Goal: Task Accomplishment & Management: Manage account settings

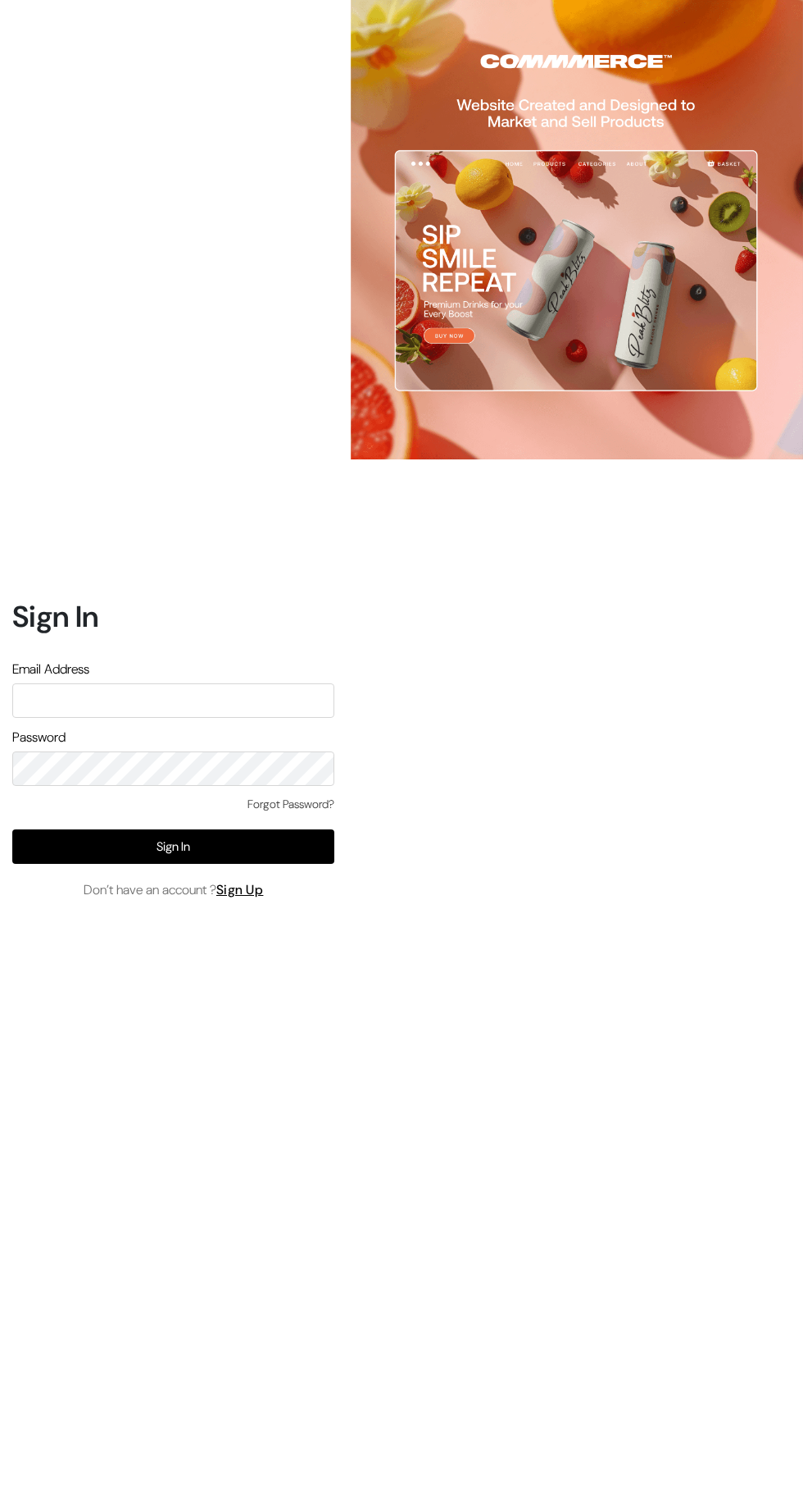
click at [275, 718] on input "text" at bounding box center [173, 700] width 322 height 34
type input "[EMAIL_ADDRESS][DOMAIN_NAME]"
click at [108, 864] on button "Sign In" at bounding box center [173, 846] width 322 height 34
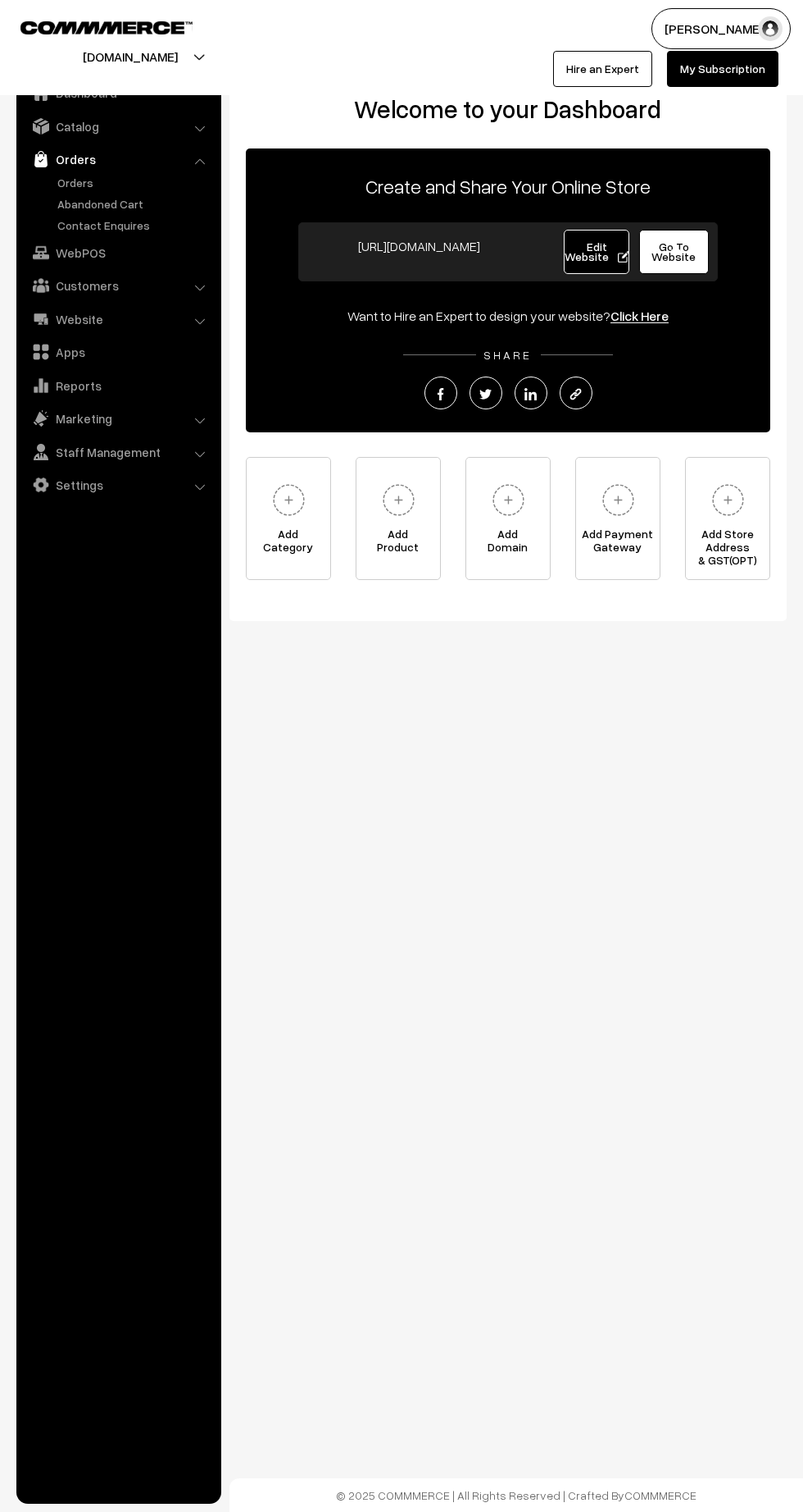
click at [65, 187] on link "Orders" at bounding box center [134, 183] width 162 height 17
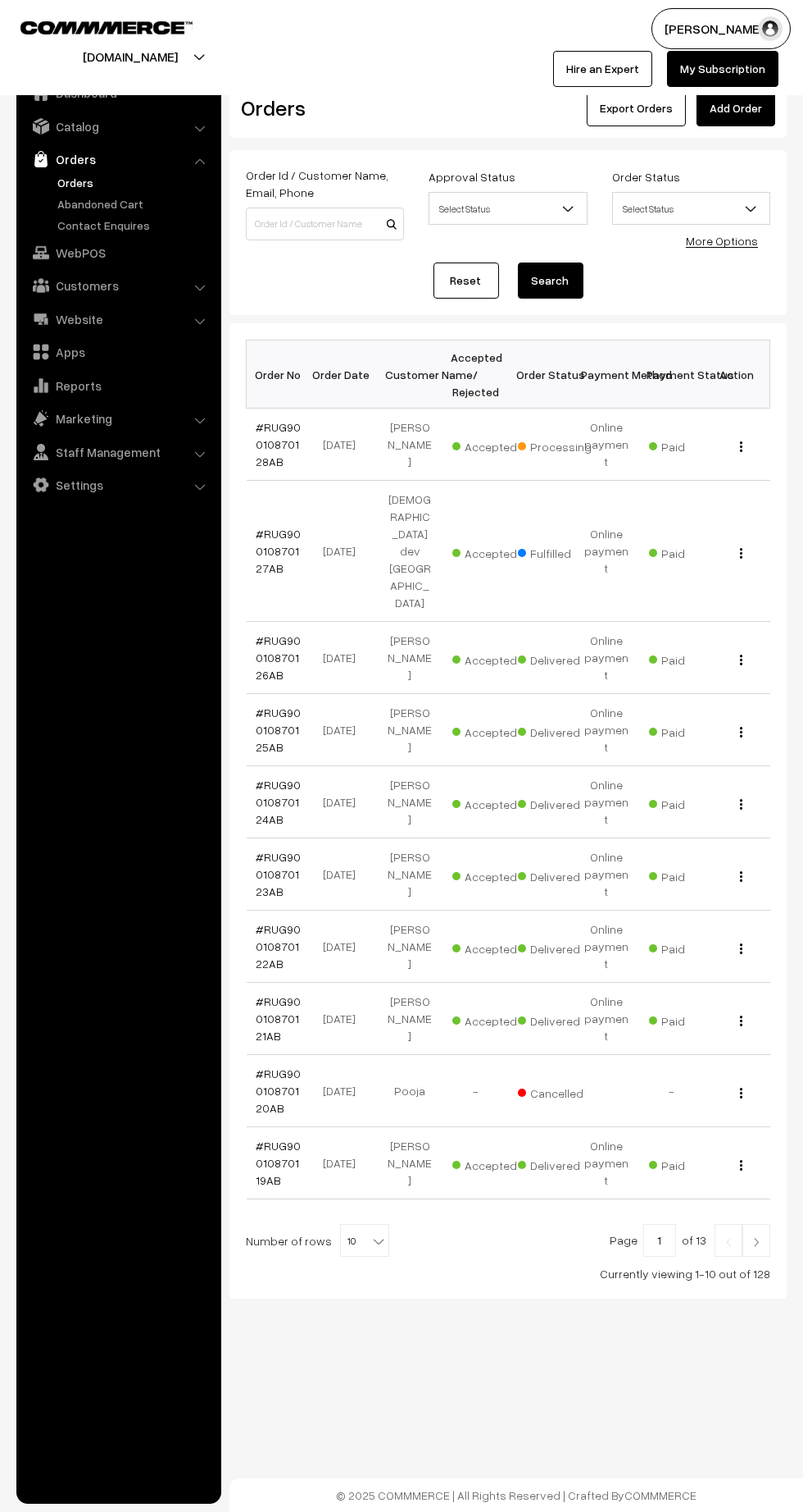
click at [276, 527] on link "#RUG90010870127AB" at bounding box center [279, 550] width 45 height 48
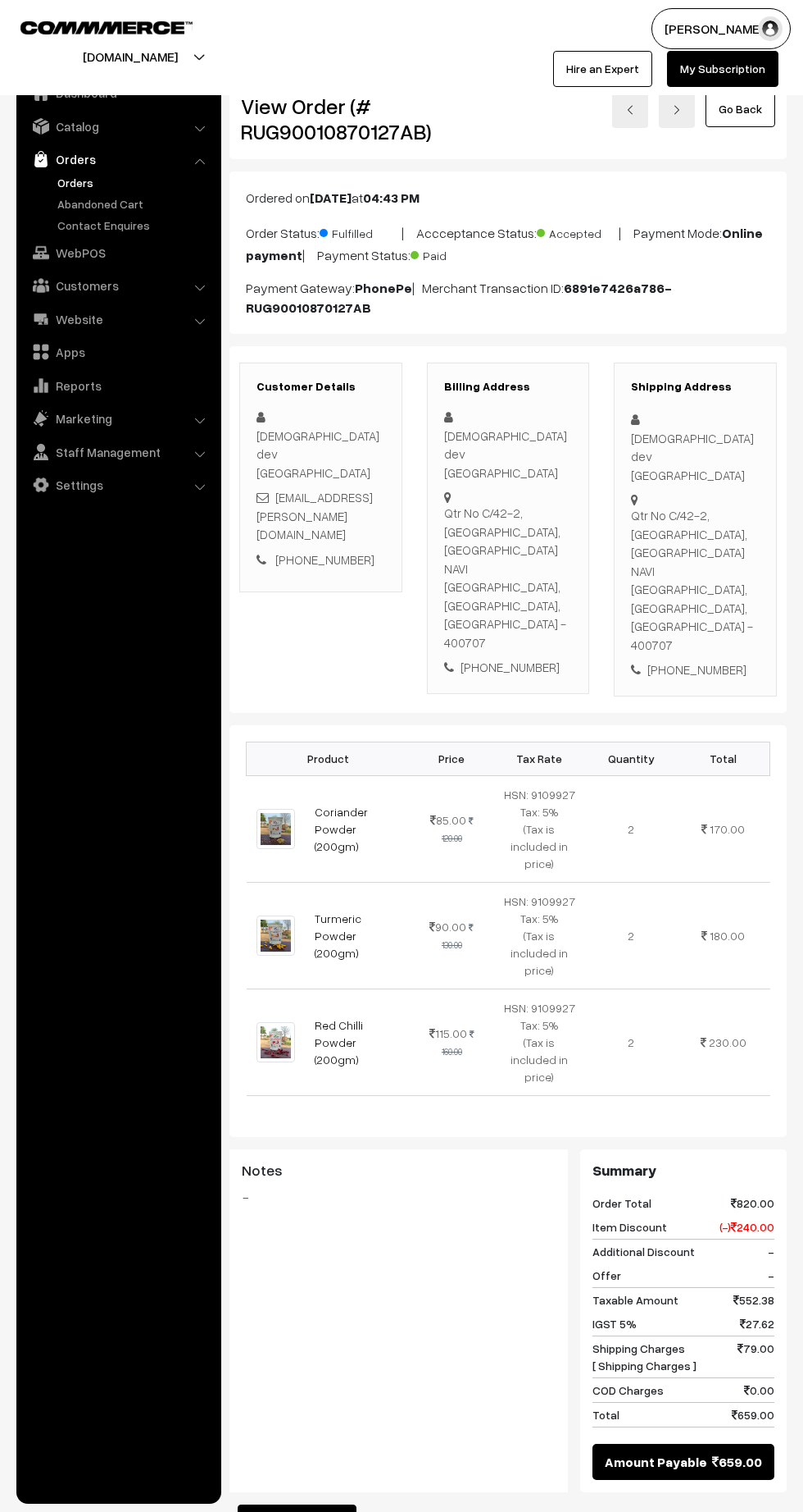
scroll to position [224, 0]
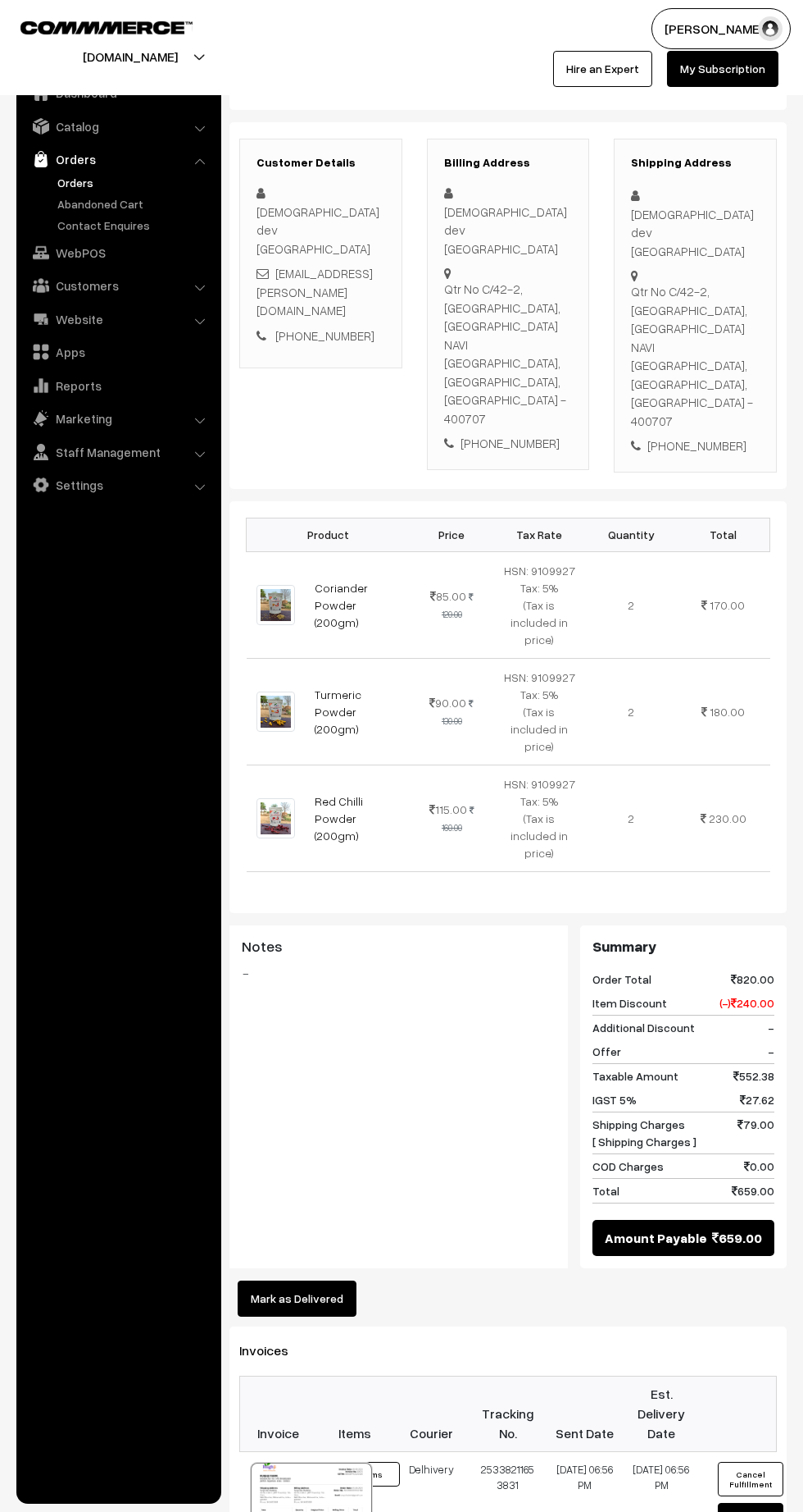
click at [317, 1280] on button "Mark as Delivered" at bounding box center [297, 1298] width 119 height 36
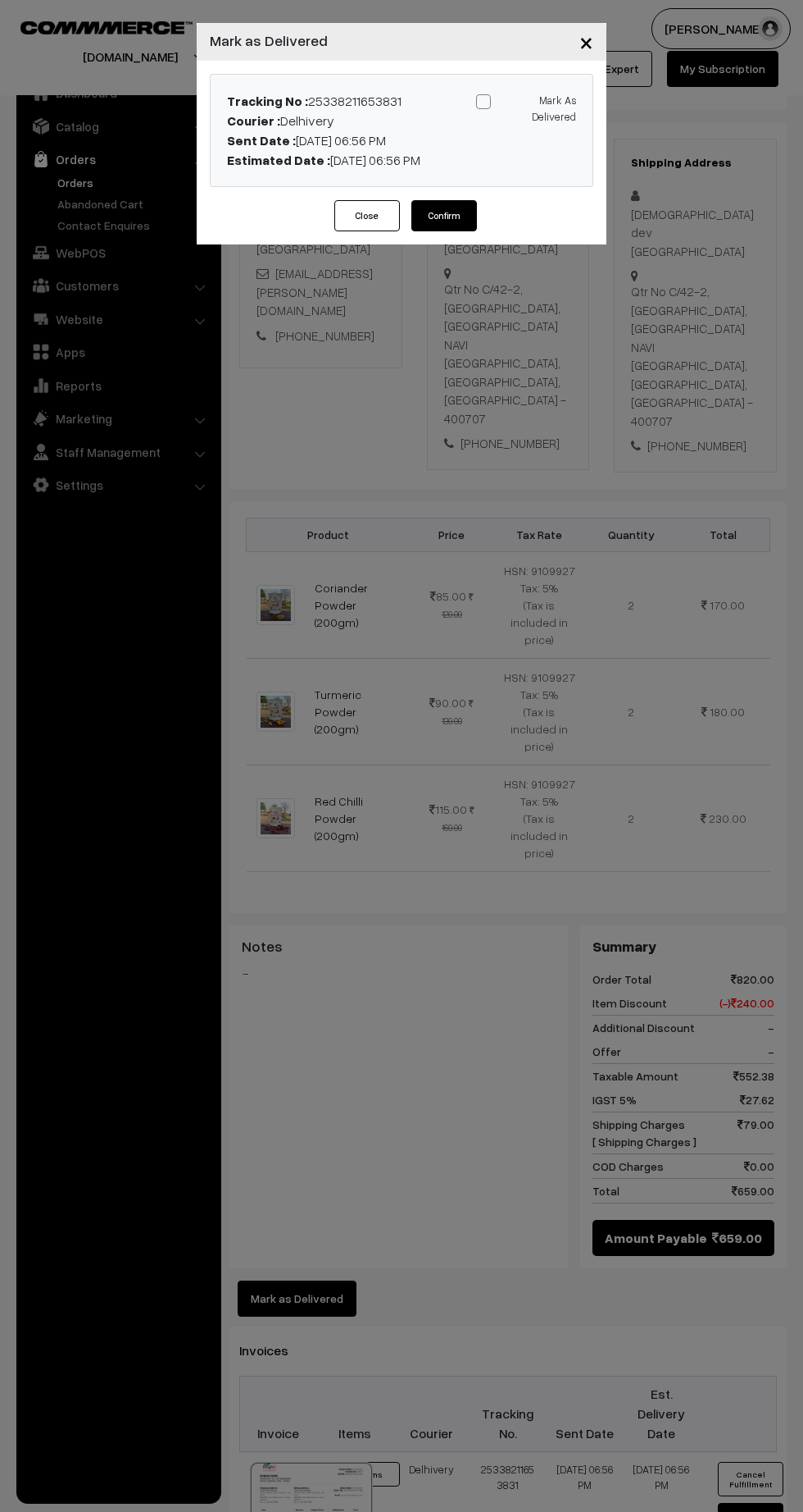
click at [484, 102] on span at bounding box center [484, 102] width 15 height 15
click at [518, 102] on input "Mark As Delivered" at bounding box center [523, 99] width 10 height 10
checkbox input "true"
click at [459, 219] on button "Confirm" at bounding box center [444, 215] width 65 height 31
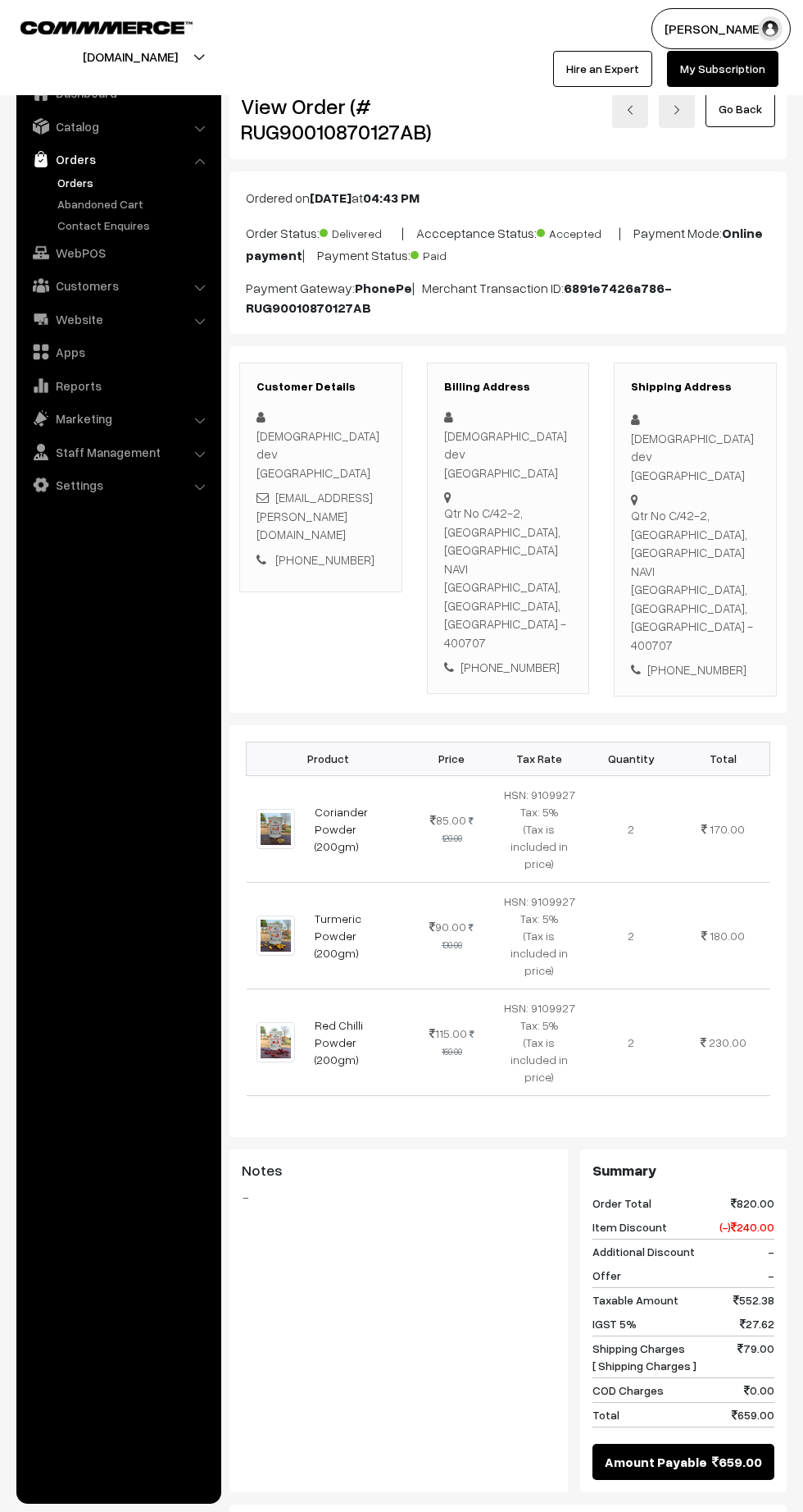
click at [81, 183] on link "Orders" at bounding box center [134, 183] width 162 height 17
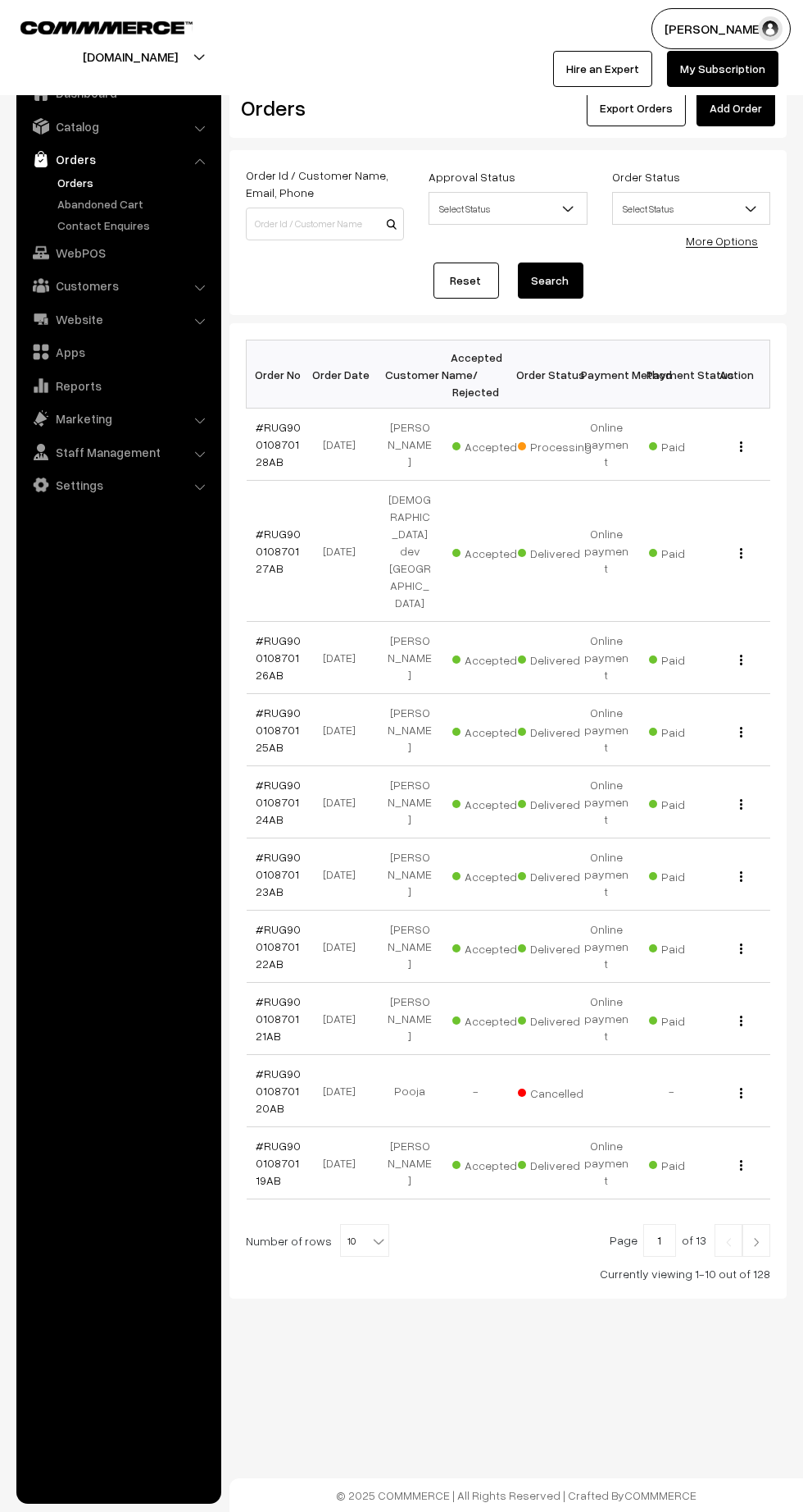
click at [278, 446] on link "#RUG90010870128AB" at bounding box center [279, 443] width 45 height 48
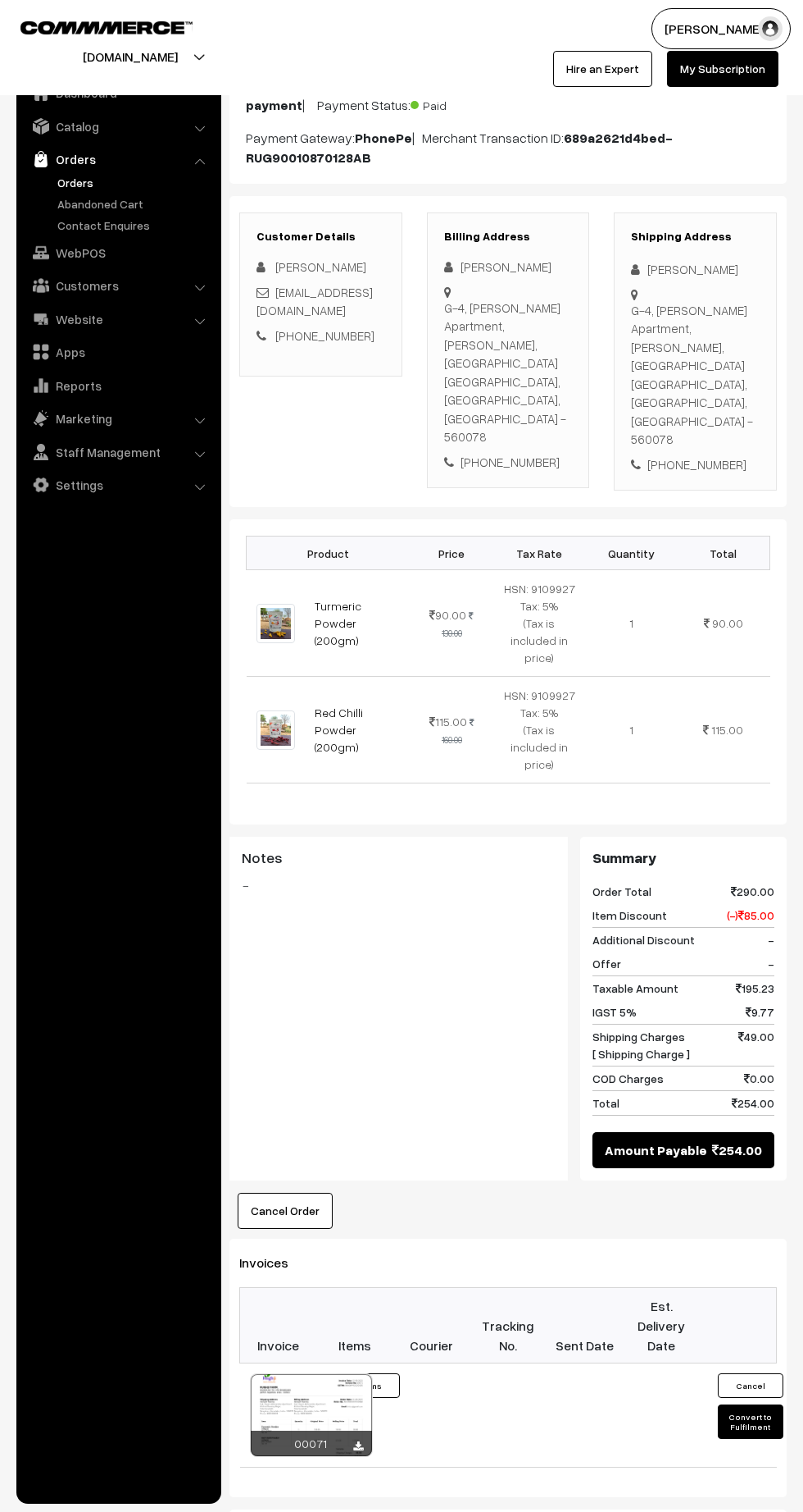
scroll to position [509, 0]
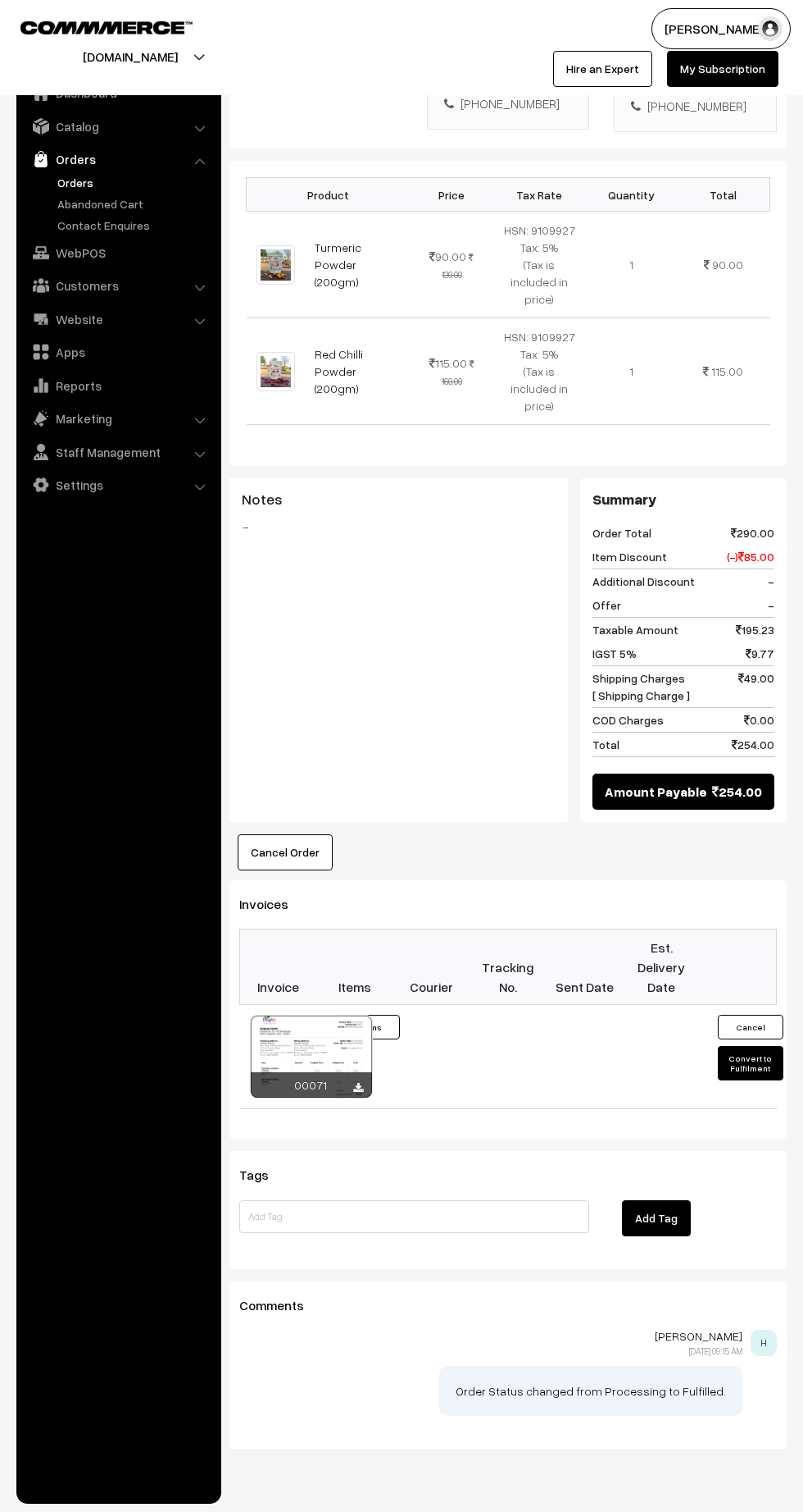
click at [756, 1046] on button "Convert to Fulfilment" at bounding box center [750, 1063] width 65 height 34
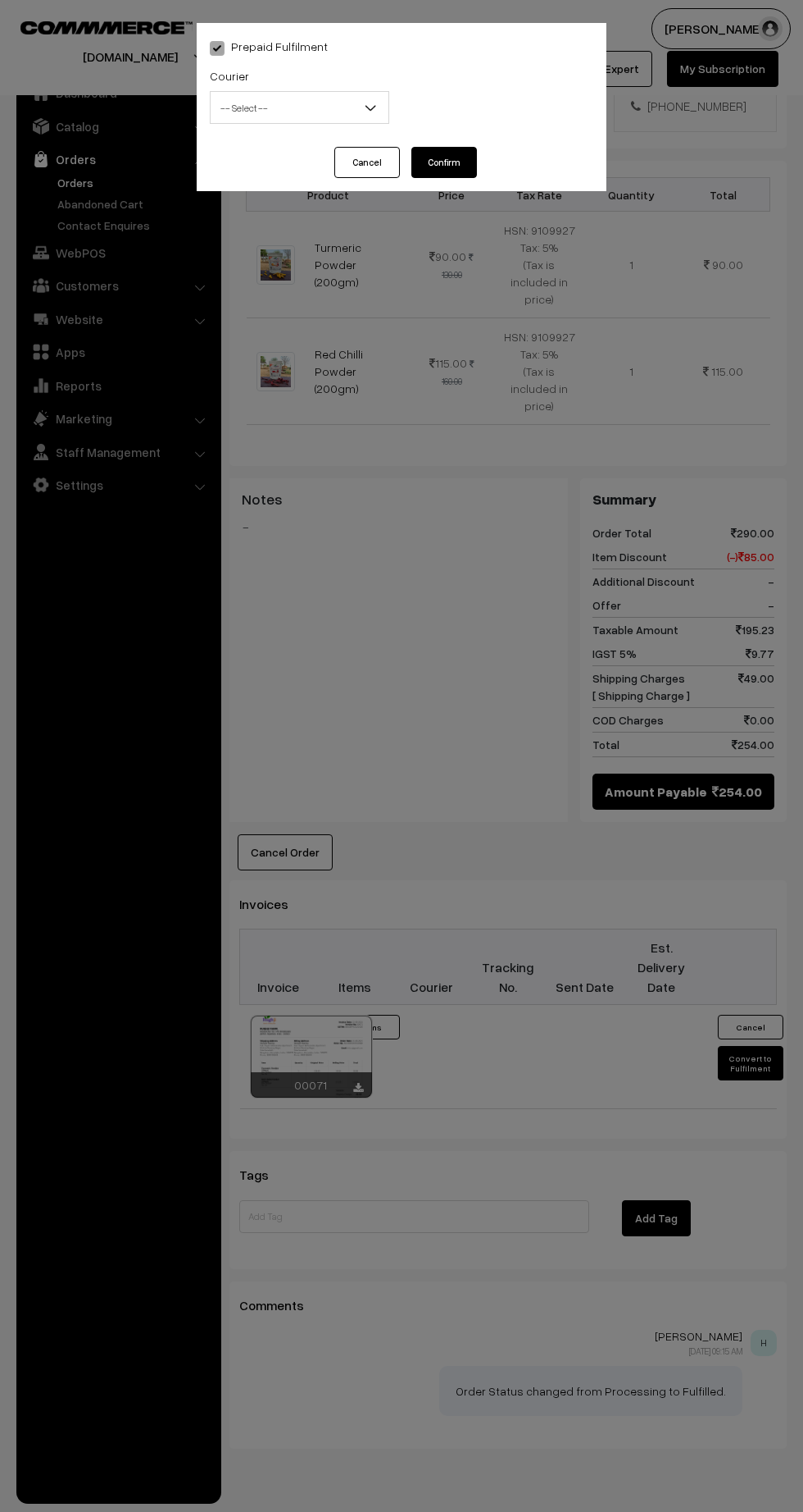
click at [310, 95] on span "-- Select --" at bounding box center [300, 108] width 178 height 28
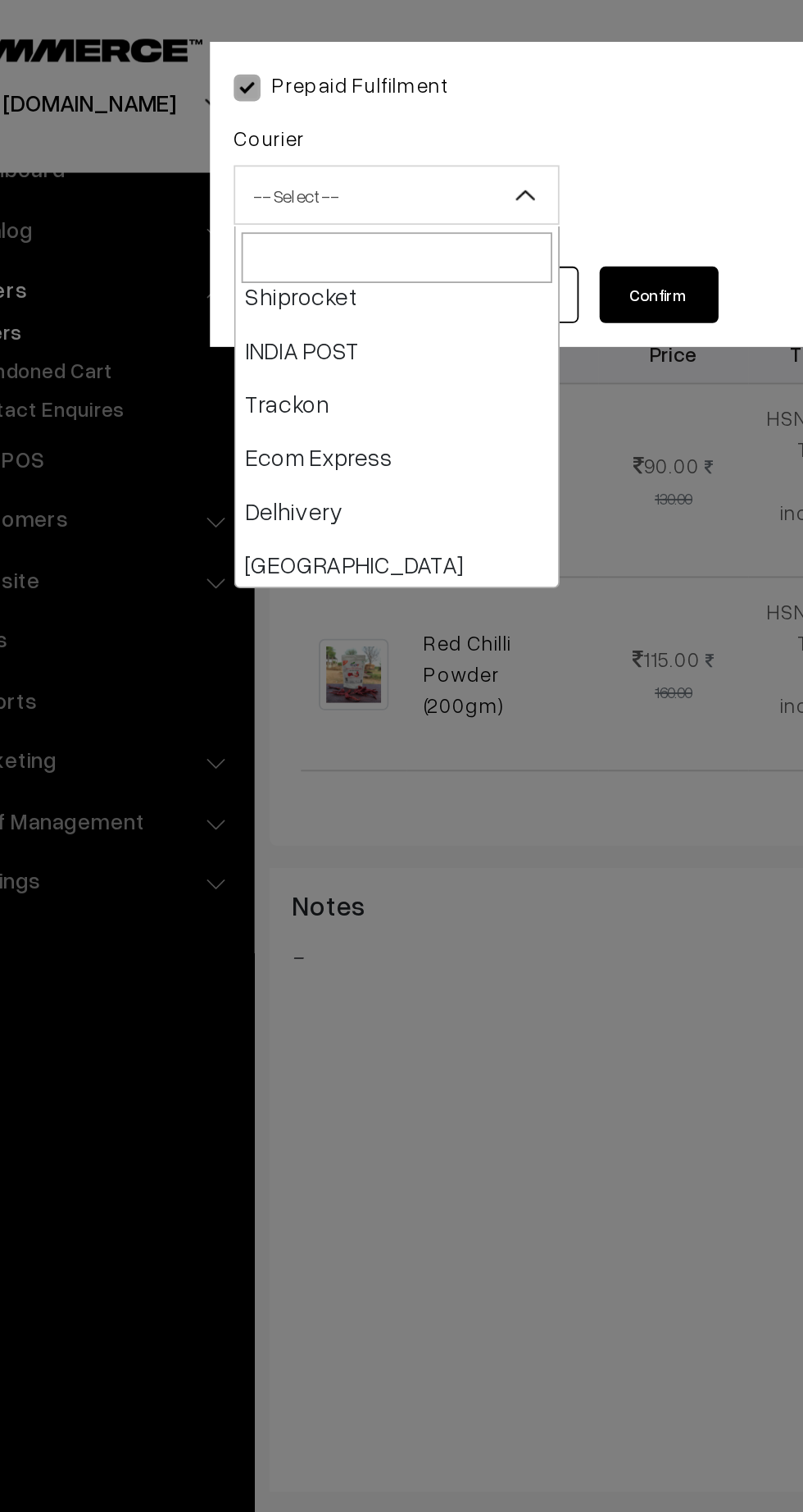
scroll to position [43, 0]
select select "5"
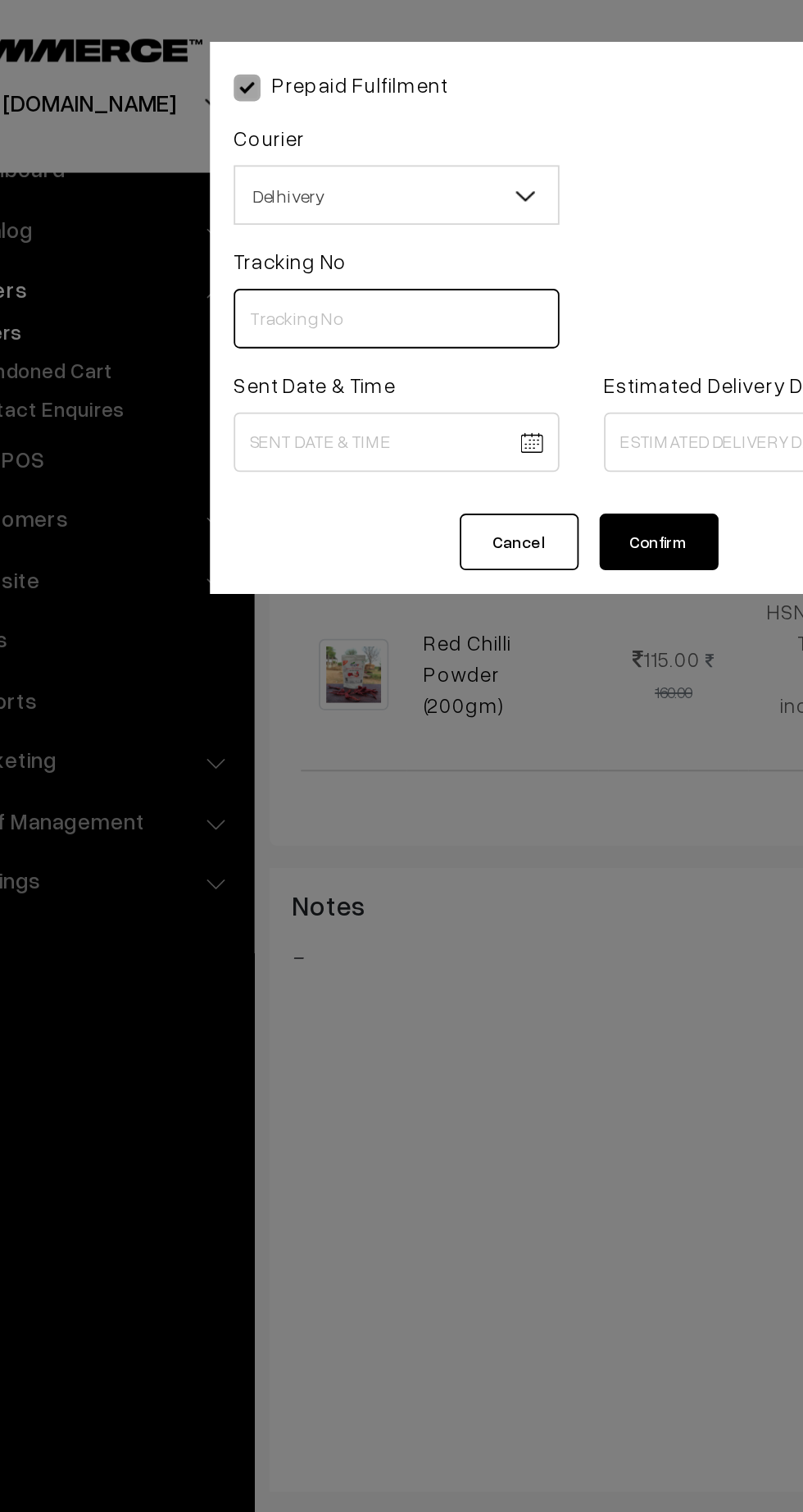
click at [307, 177] on input "text" at bounding box center [300, 175] width 180 height 33
paste input "25338211670513"
type input "25338211670513"
click at [309, 249] on body "Thank you for showing interest. Our team will call you shortly. Close rughjifar…" at bounding box center [402, 523] width 803 height 2063
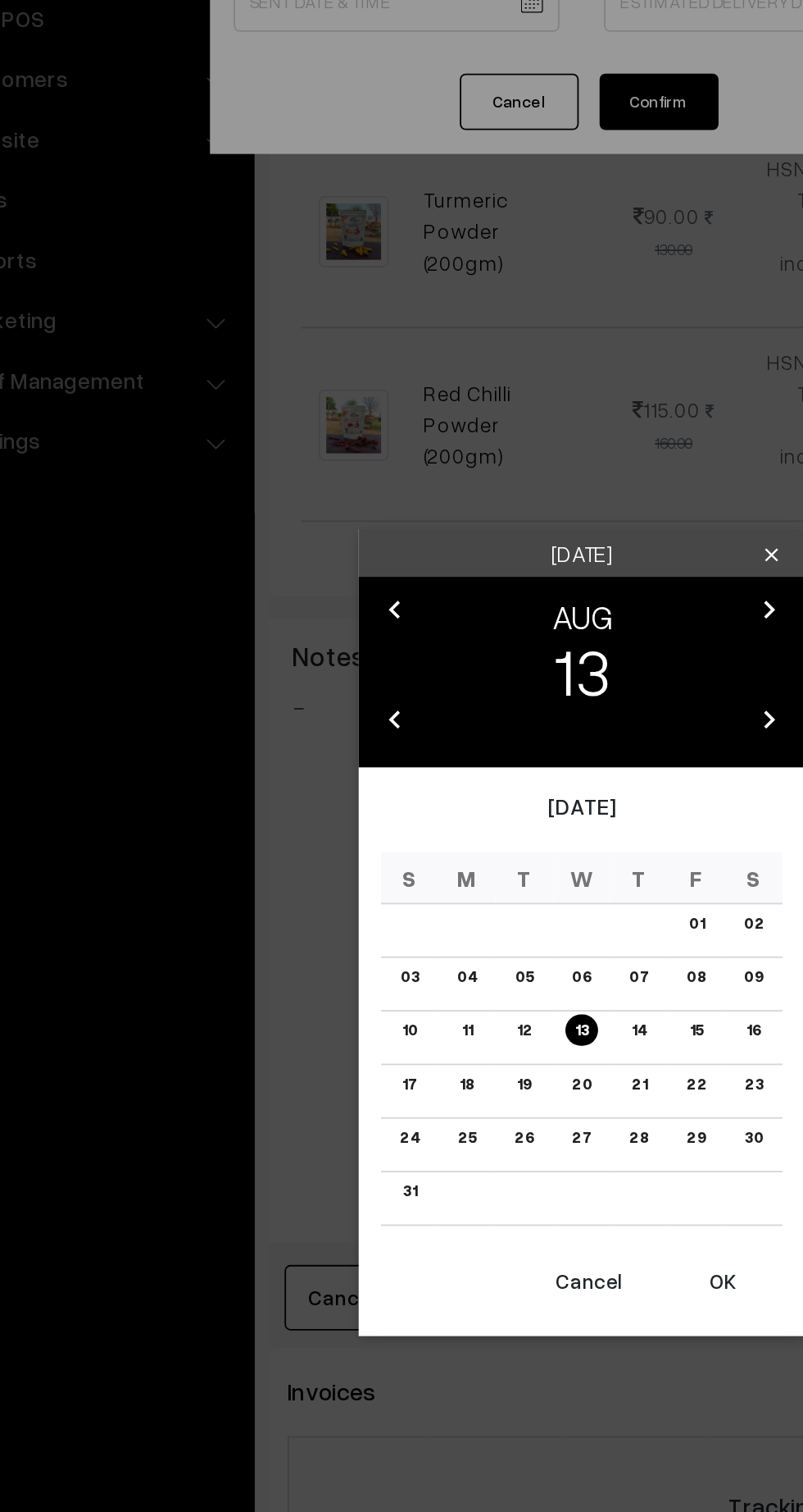
scroll to position [404, 0]
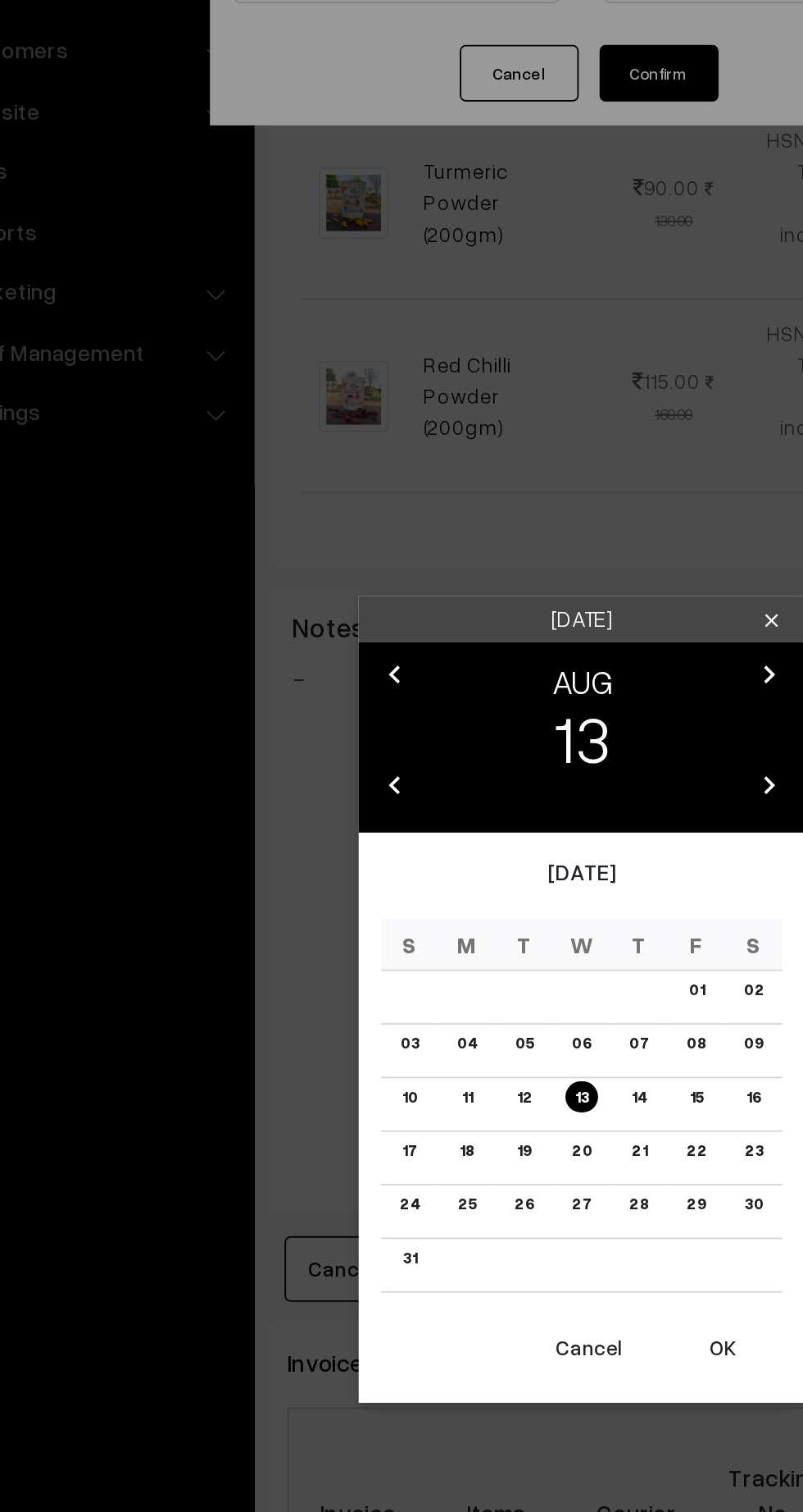
click at [370, 863] on link "12" at bounding box center [369, 862] width 18 height 17
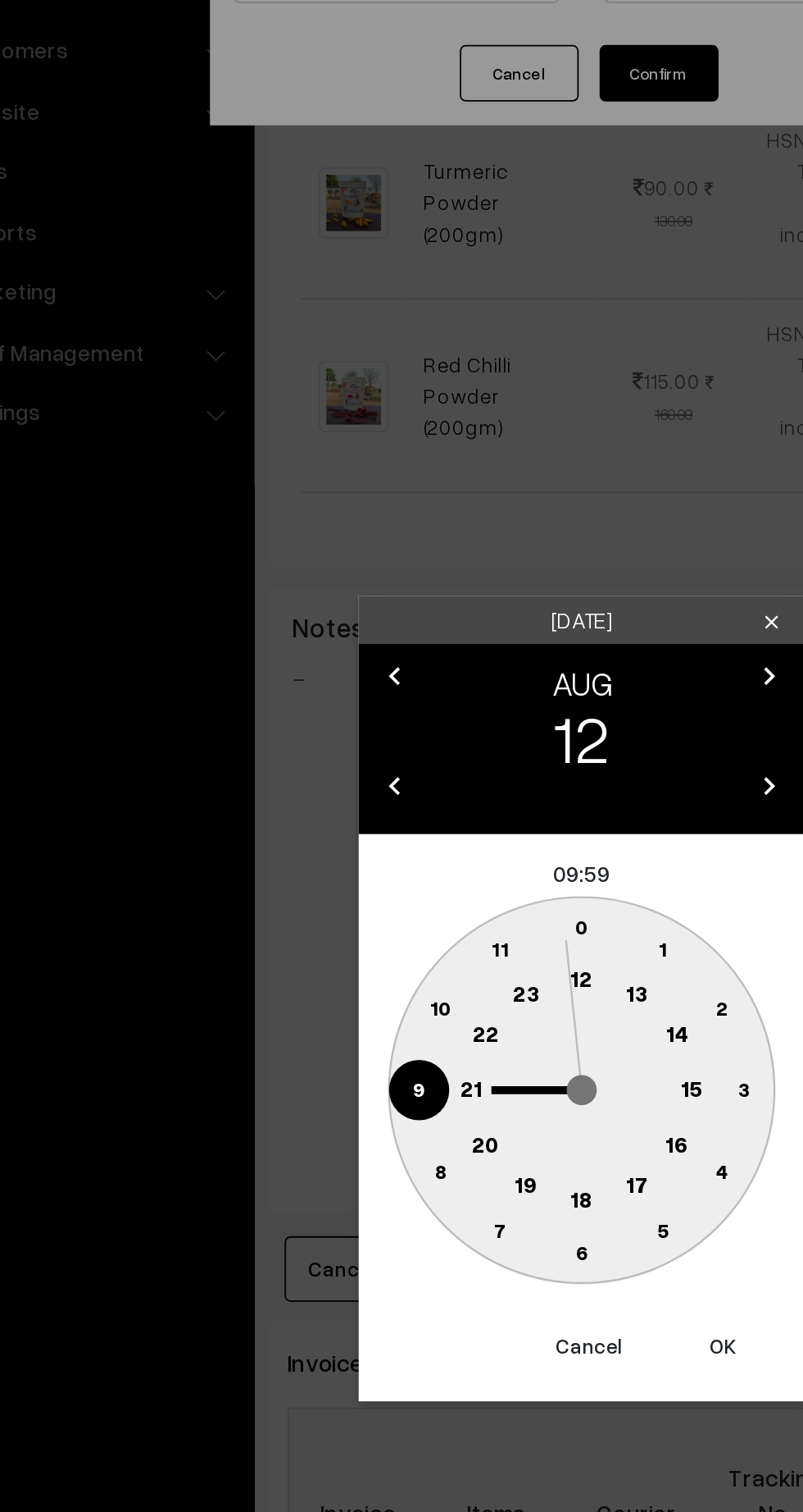
click at [431, 910] on text "17" at bounding box center [432, 910] width 12 height 15
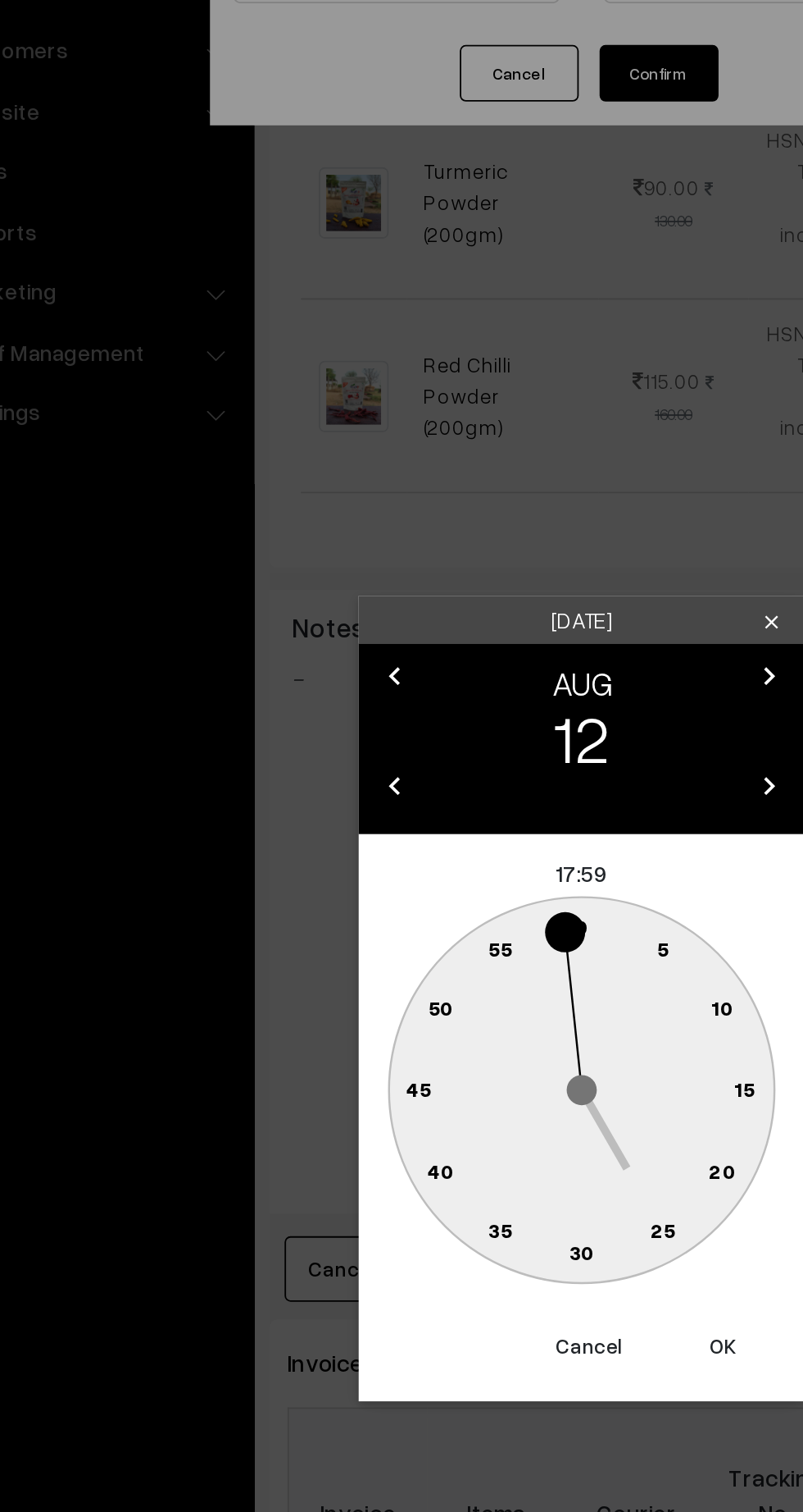
click at [480, 1002] on button "OK" at bounding box center [479, 999] width 65 height 36
type input "12-08-2025 17:59"
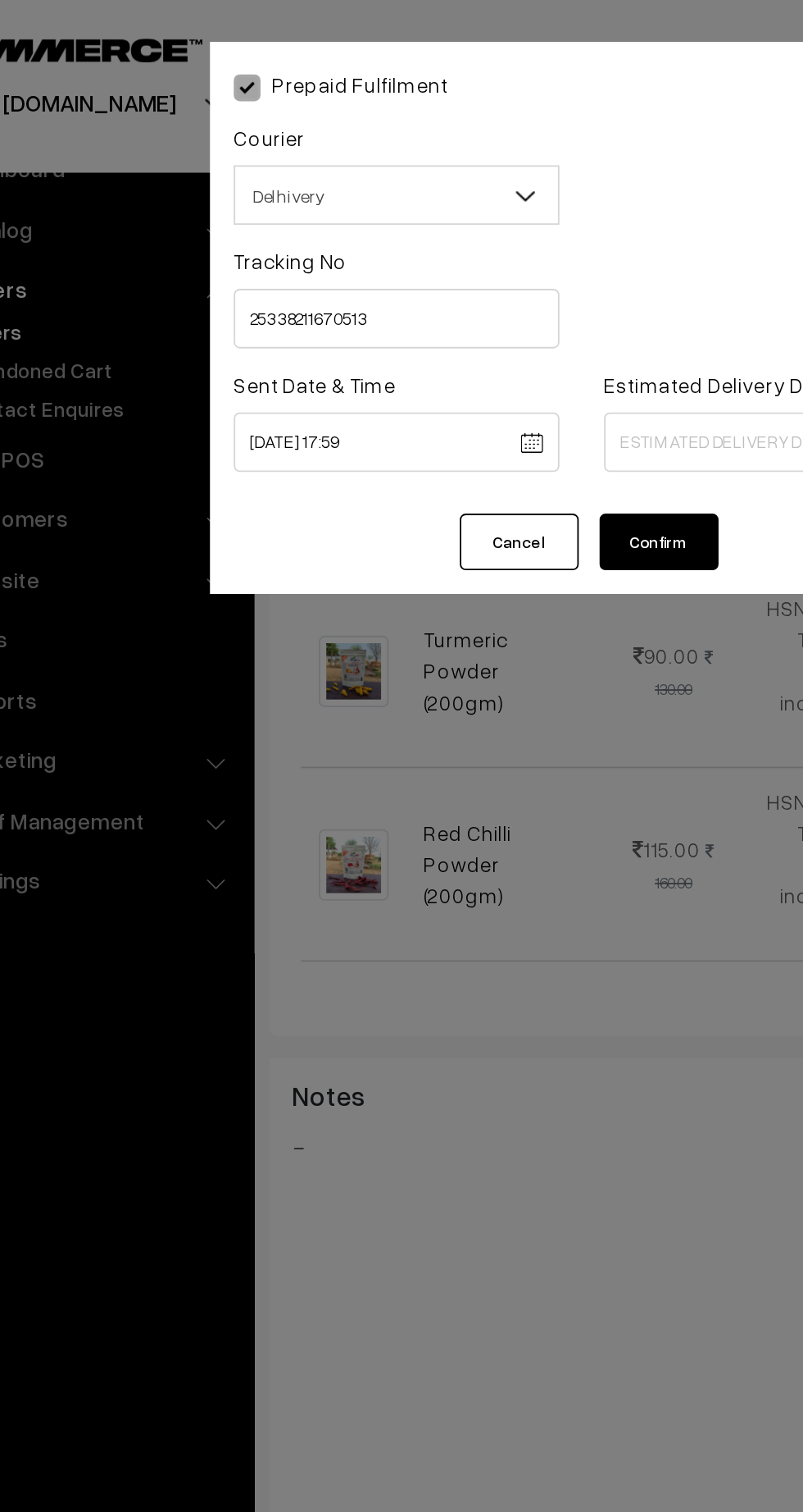
click at [482, 247] on body "Thank you for showing interest. Our team will call you shortly. Close rughjifar…" at bounding box center [402, 628] width 803 height 2063
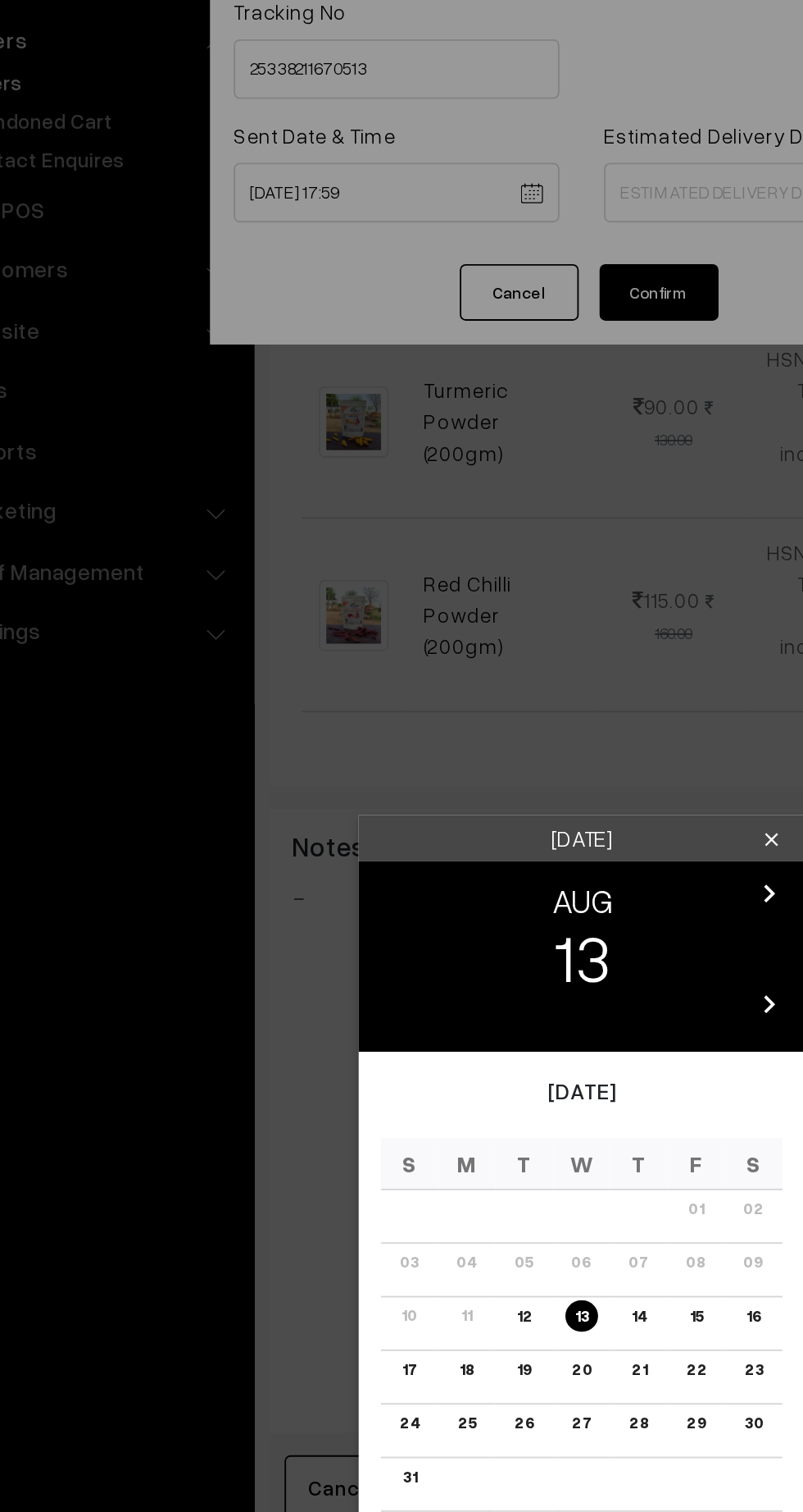
click at [402, 892] on link "20" at bounding box center [402, 891] width 21 height 17
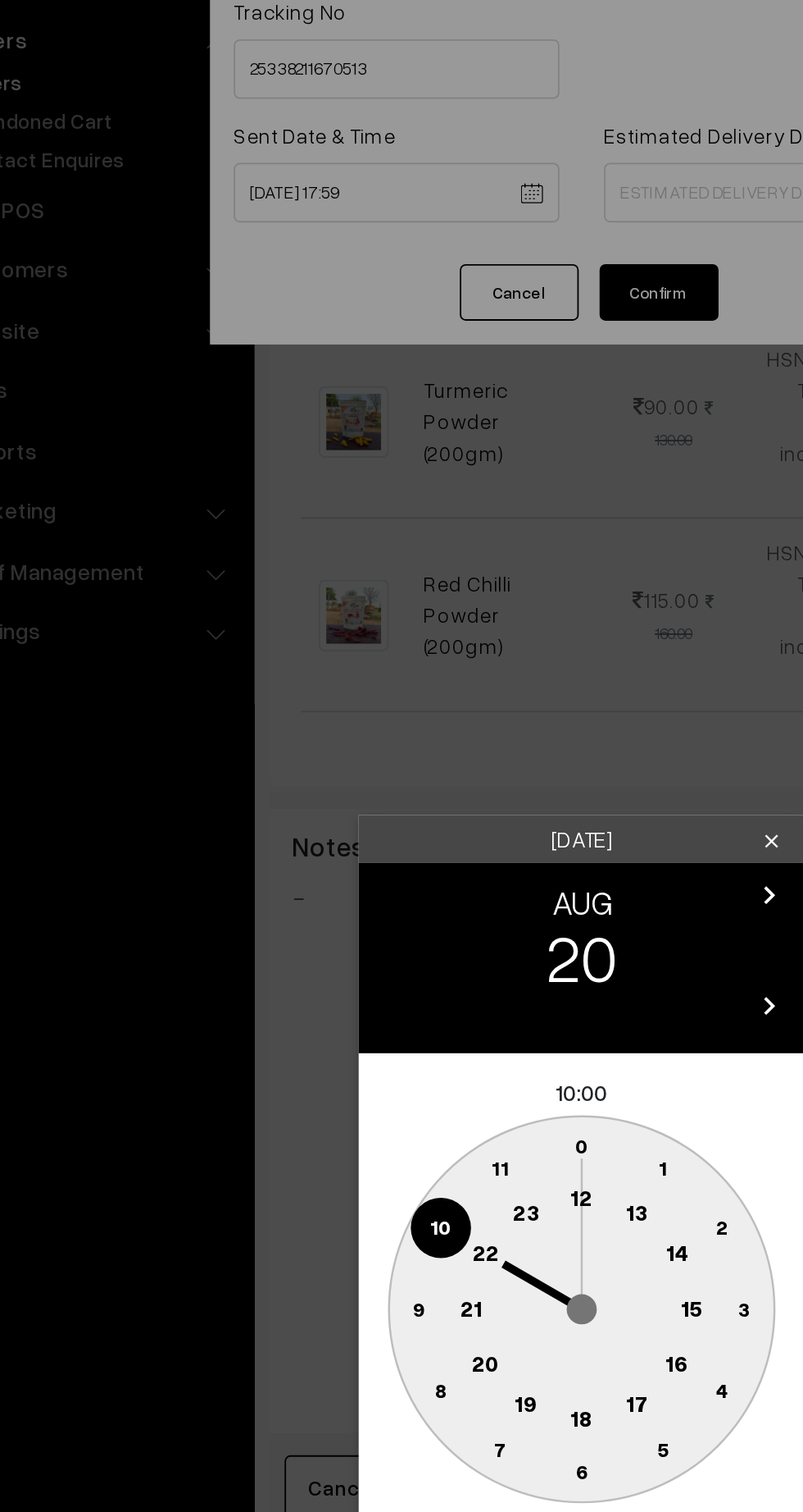
click at [406, 923] on text "18" at bounding box center [402, 919] width 12 height 15
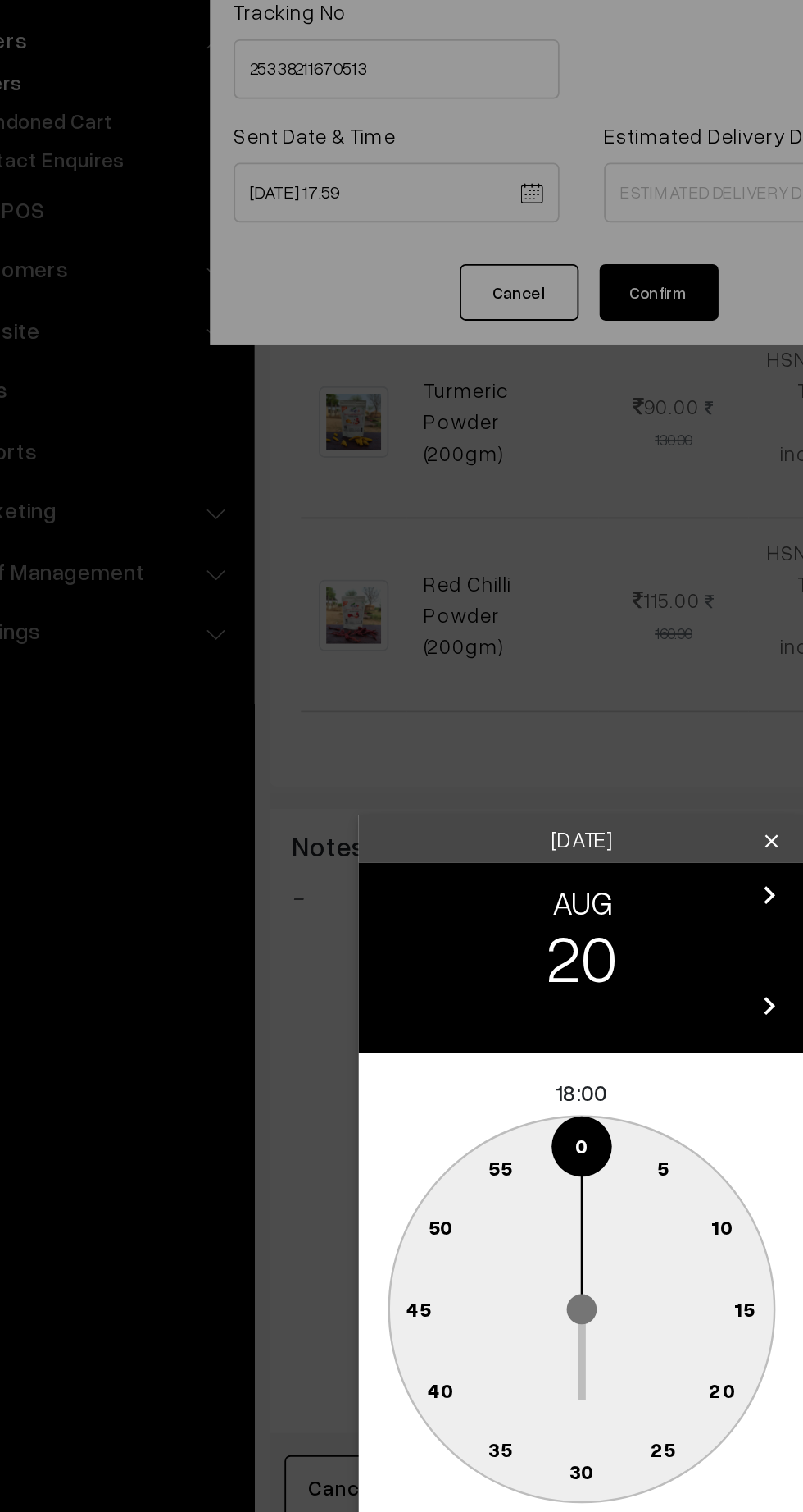
click at [479, 1006] on button "OK" at bounding box center [479, 999] width 65 height 36
type input "20-08-2025 18:00"
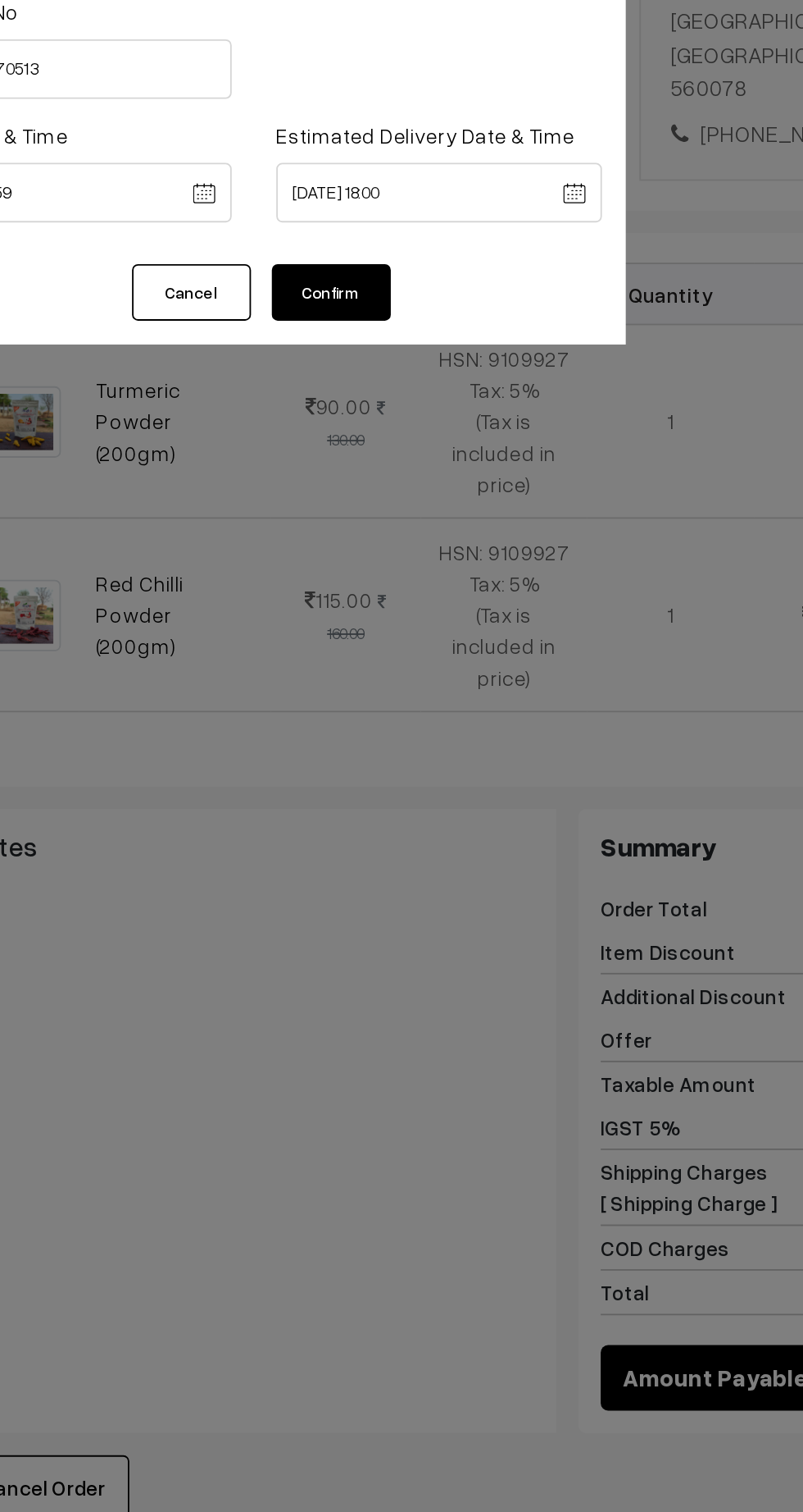
click at [453, 299] on button "Confirm" at bounding box center [444, 298] width 65 height 31
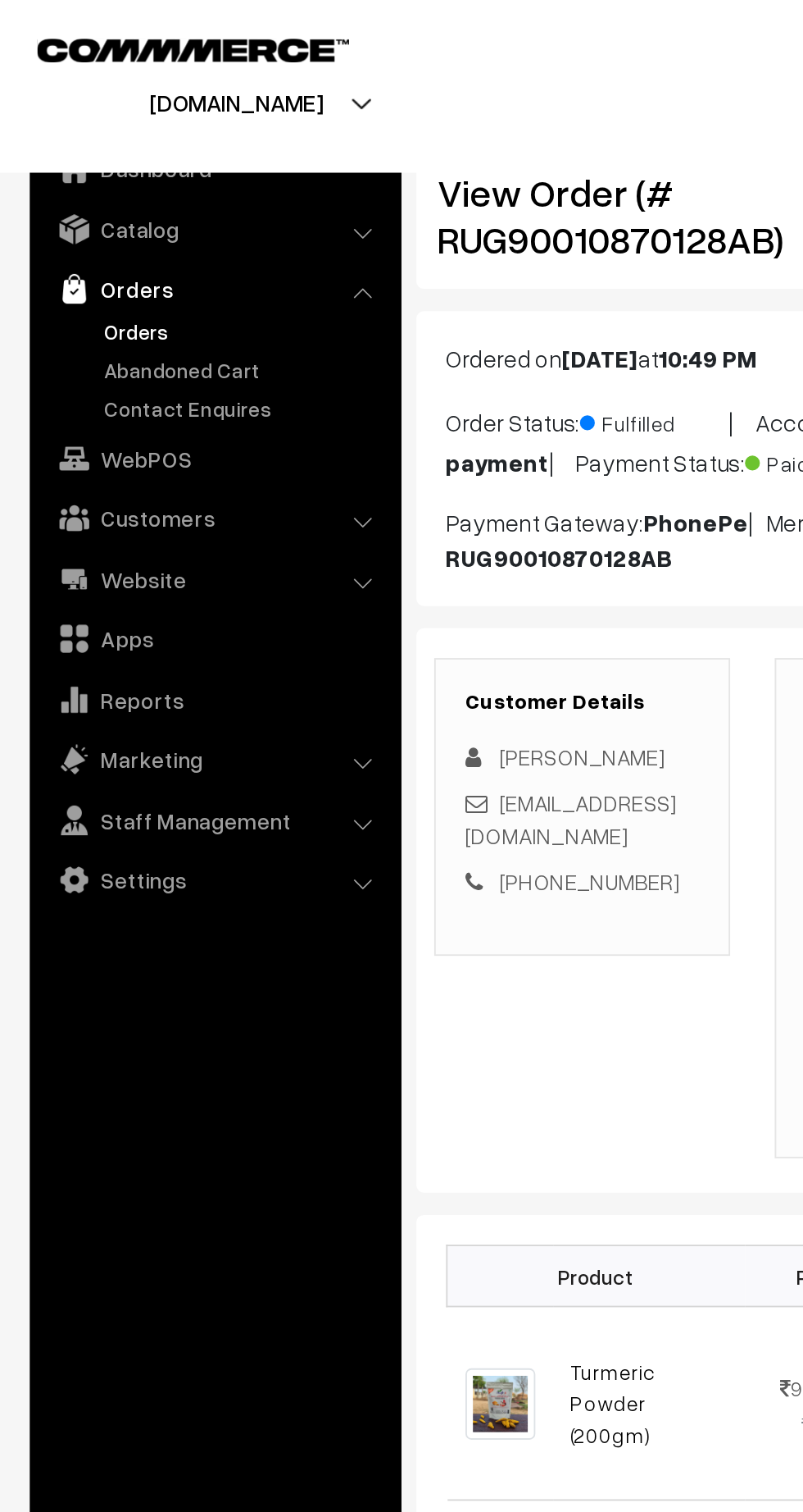
click at [82, 180] on link "Orders" at bounding box center [134, 183] width 162 height 17
